Goal: Transaction & Acquisition: Purchase product/service

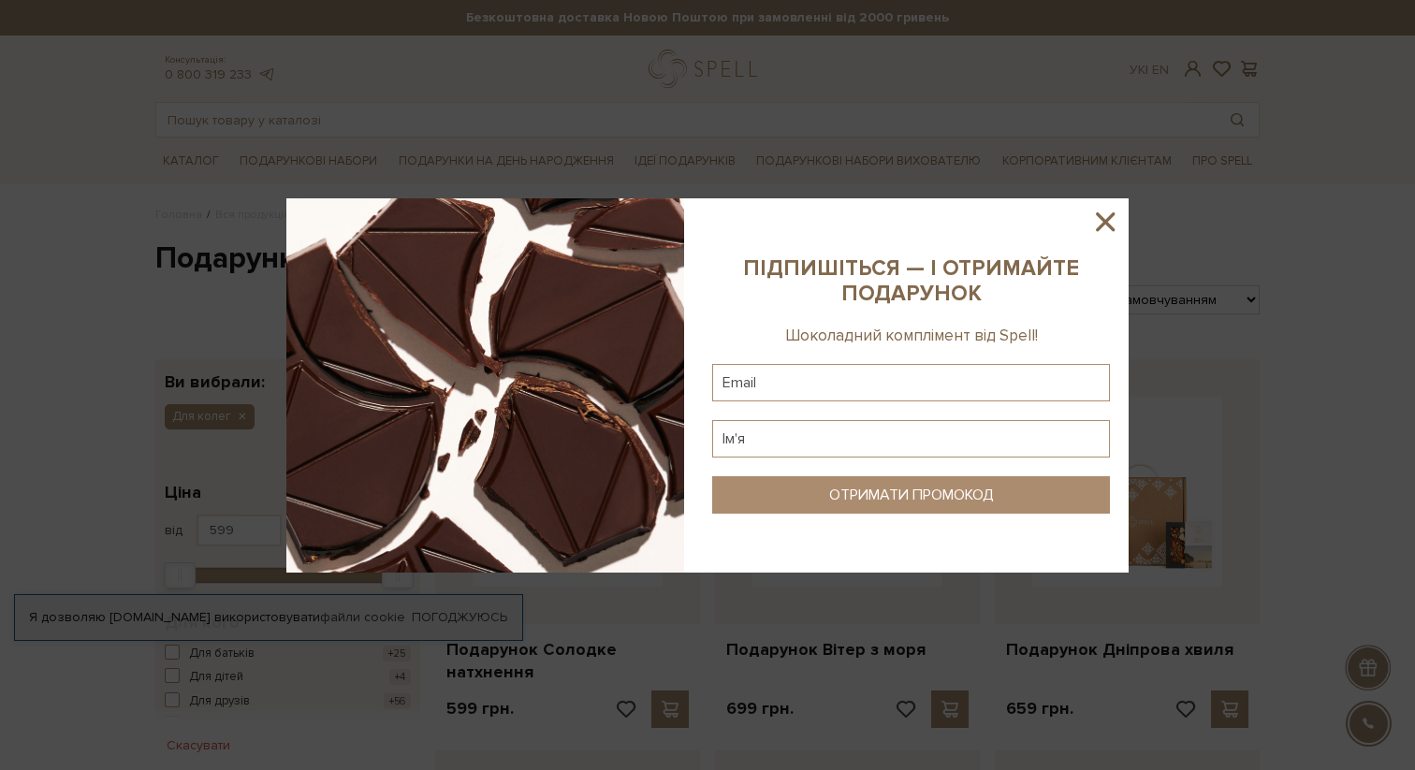
click at [1106, 216] on icon at bounding box center [1105, 222] width 32 height 32
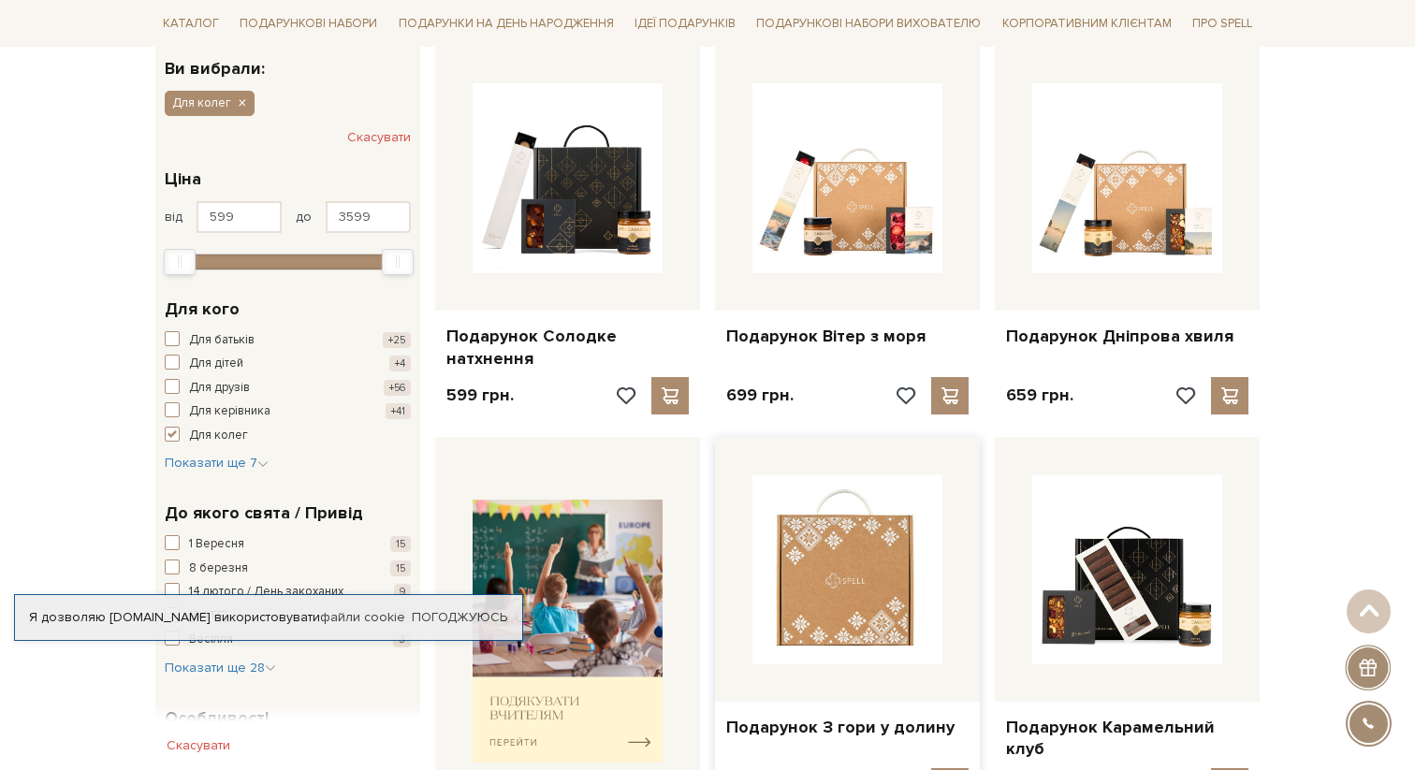
scroll to position [239, 0]
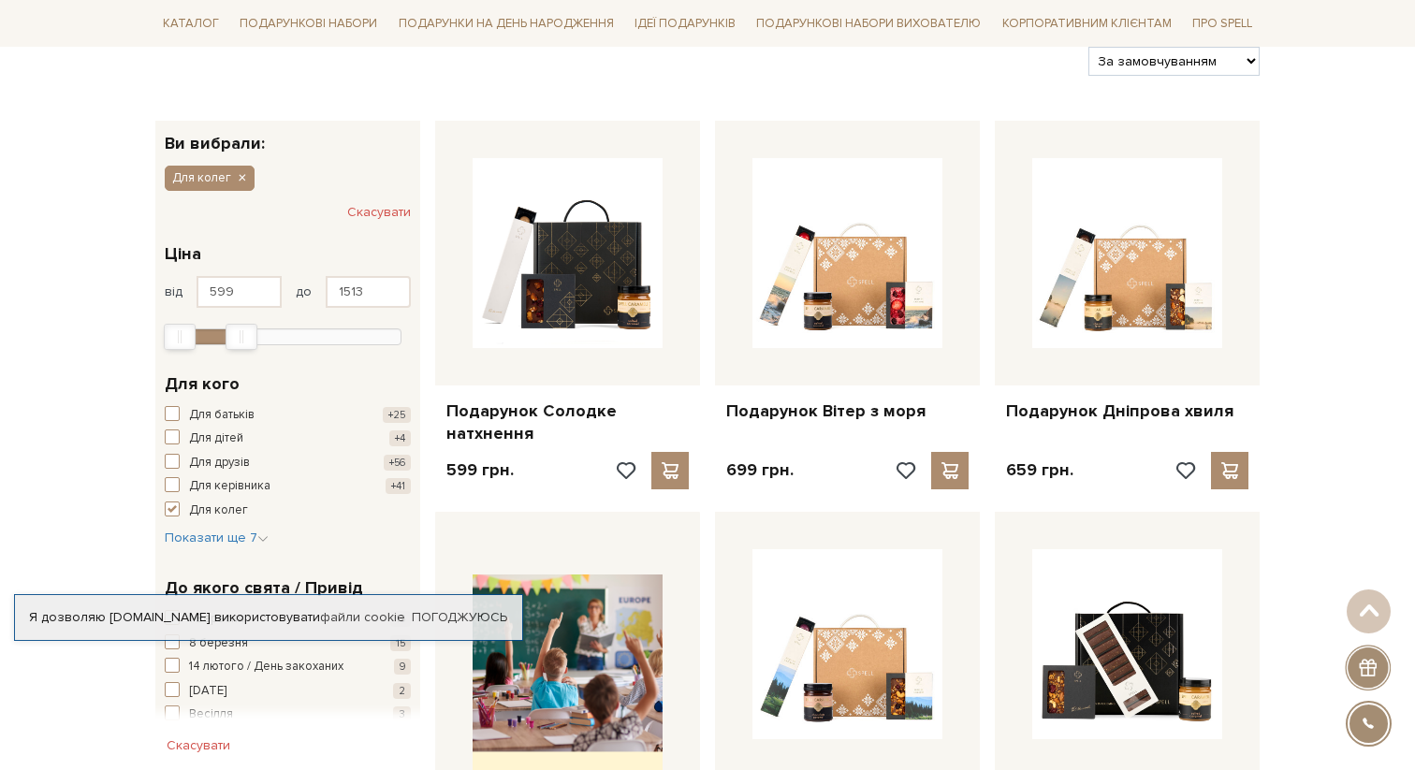
type input "1500"
drag, startPoint x: 392, startPoint y: 328, endPoint x: 233, endPoint y: 329, distance: 159.1
click at [233, 329] on div "Max" at bounding box center [239, 337] width 30 height 24
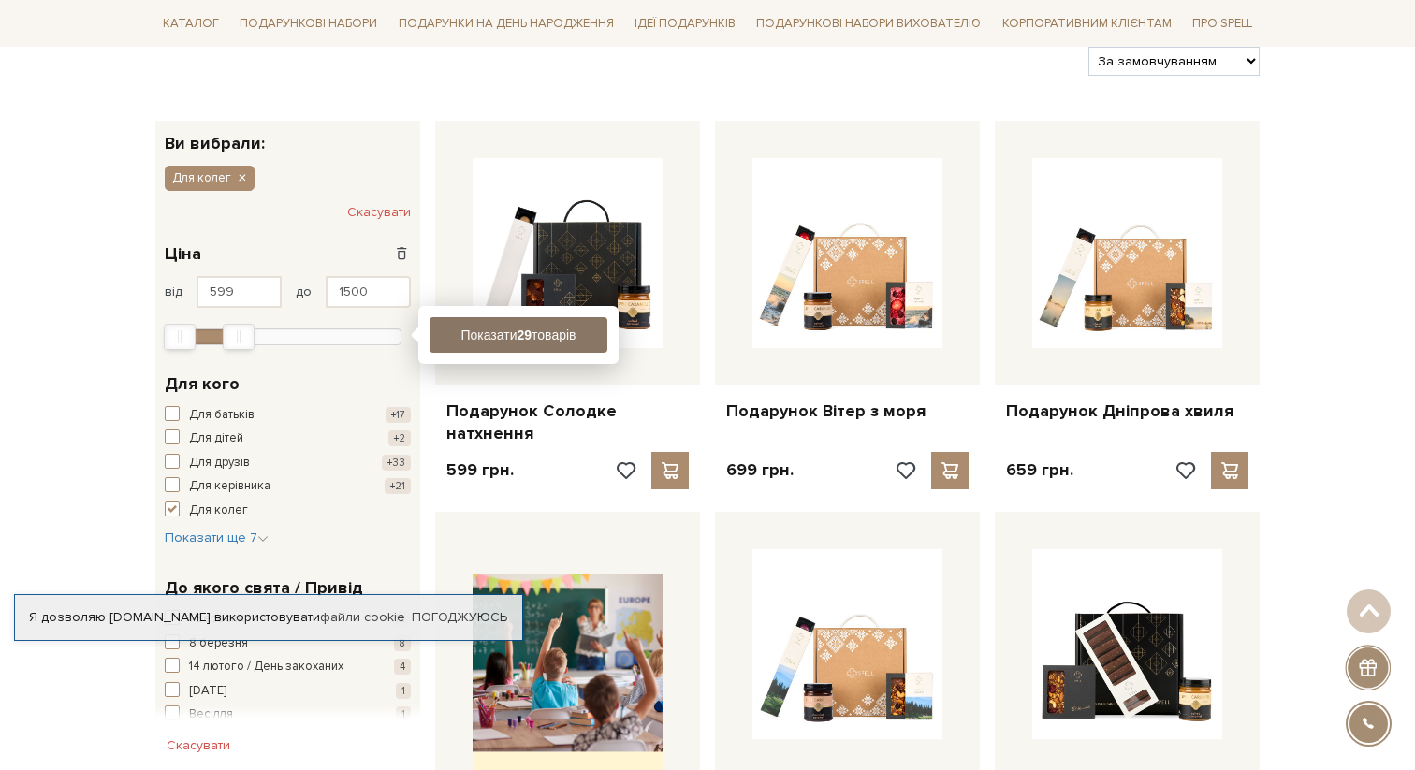
click at [495, 323] on button "Показати 29 товарів" at bounding box center [519, 335] width 178 height 36
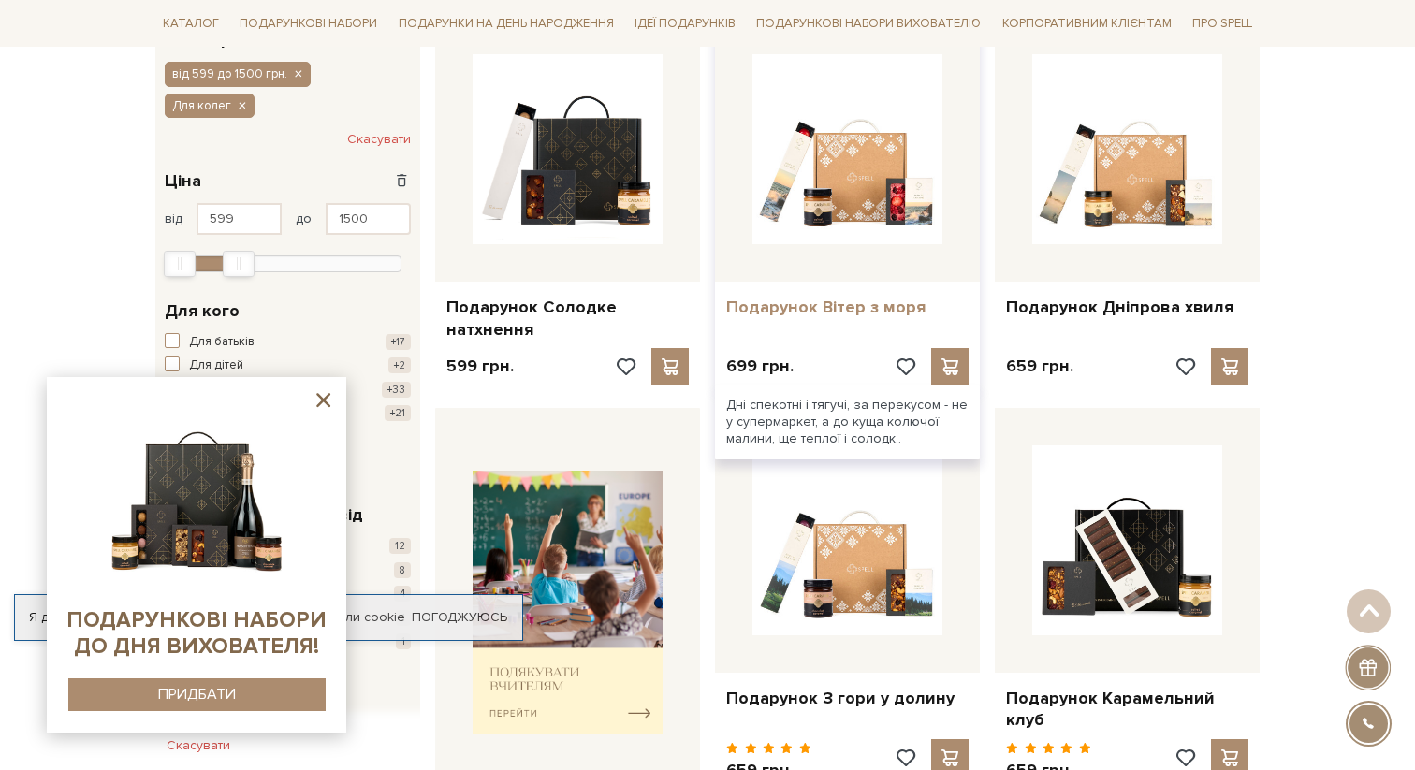
scroll to position [359, 0]
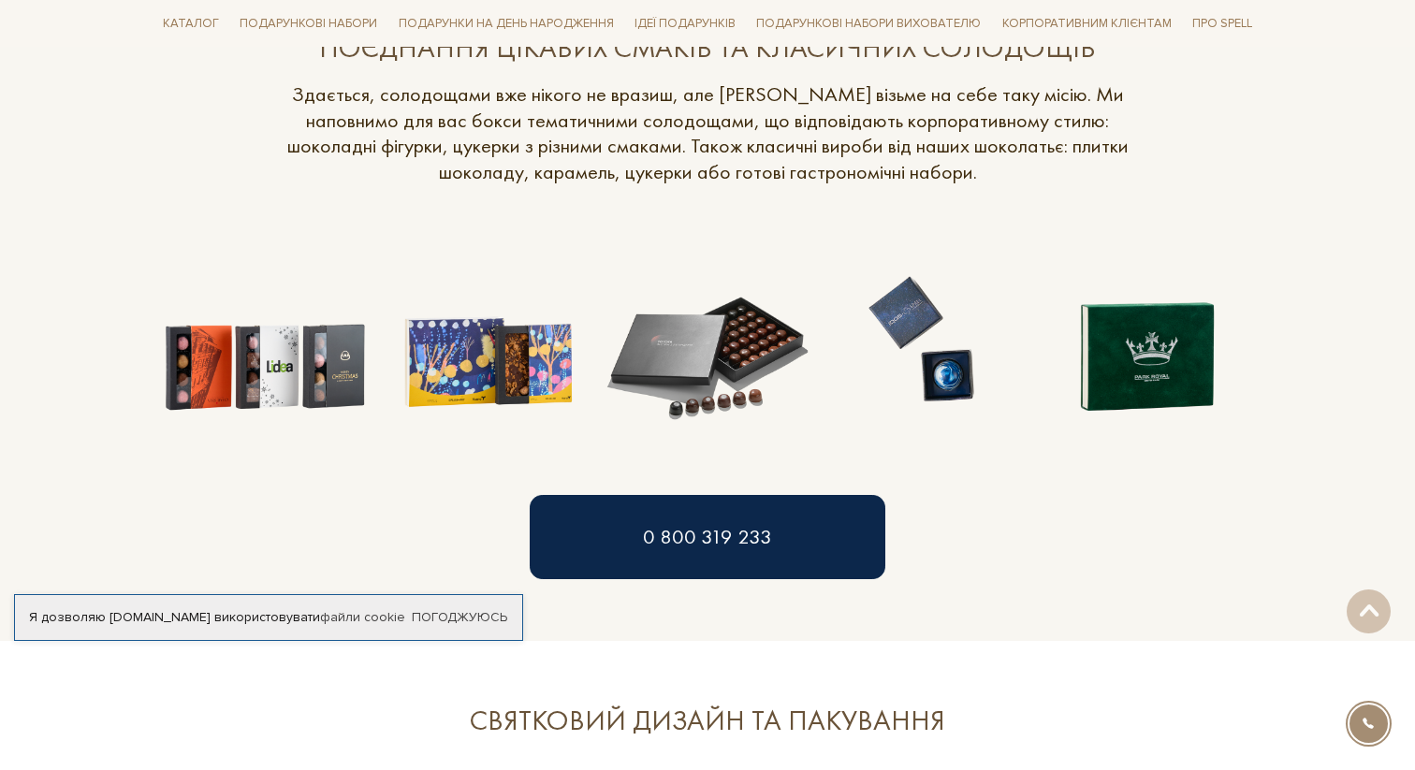
scroll to position [1595, 0]
